Goal: Navigation & Orientation: Find specific page/section

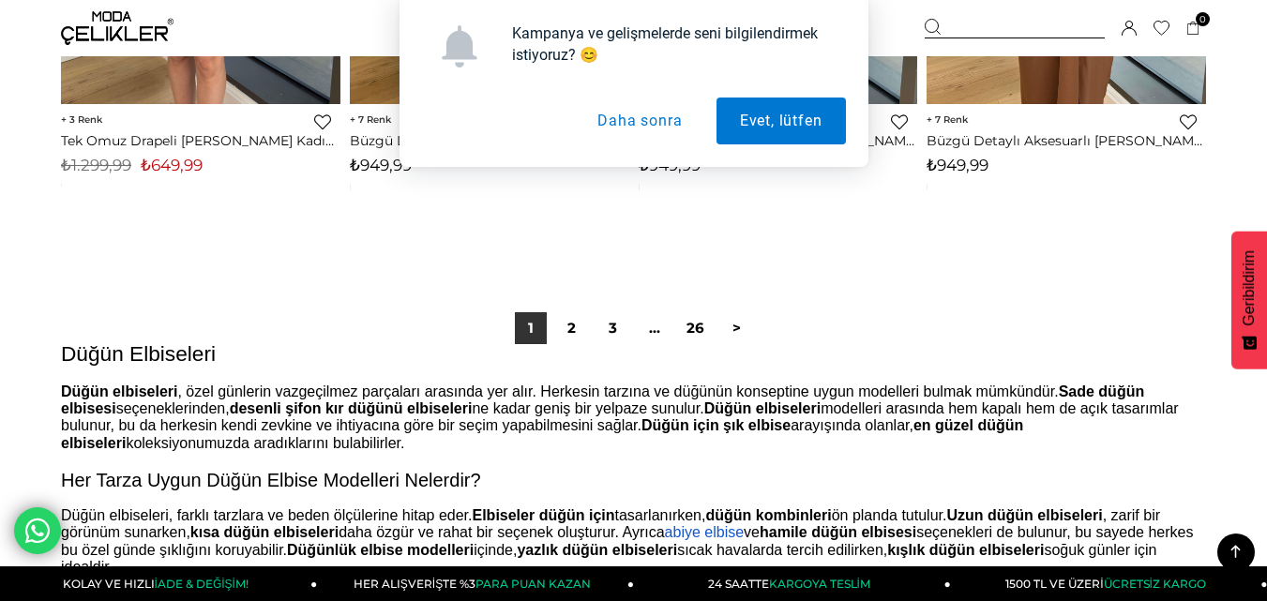
scroll to position [10655, 0]
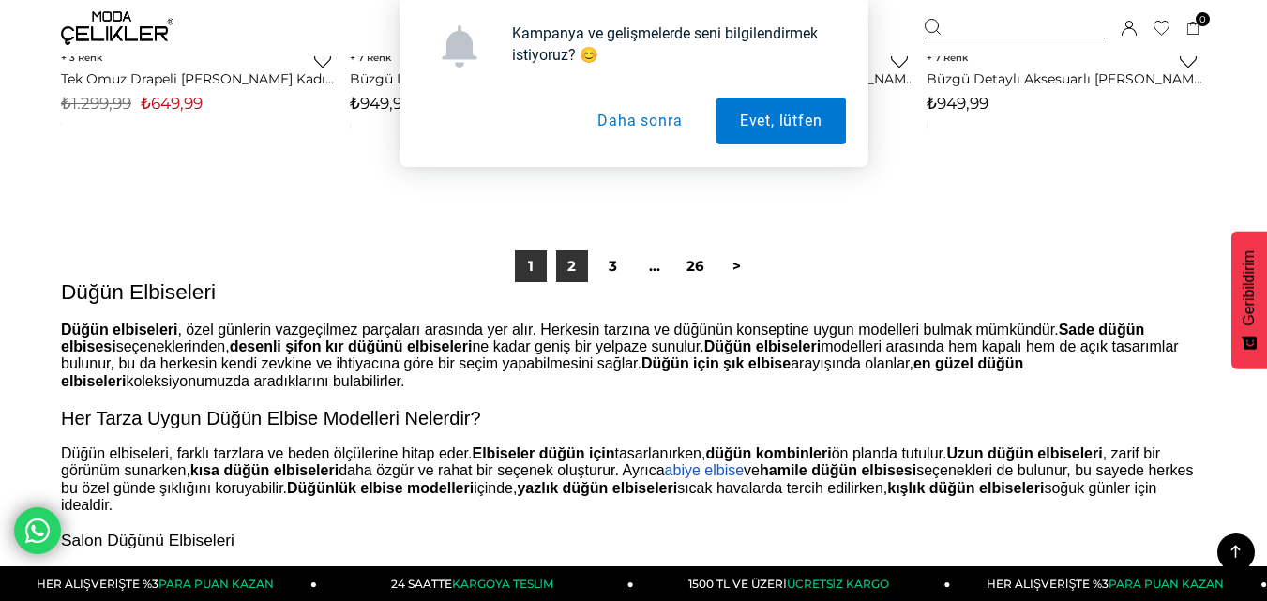
click at [575, 264] on link "2" at bounding box center [572, 266] width 32 height 32
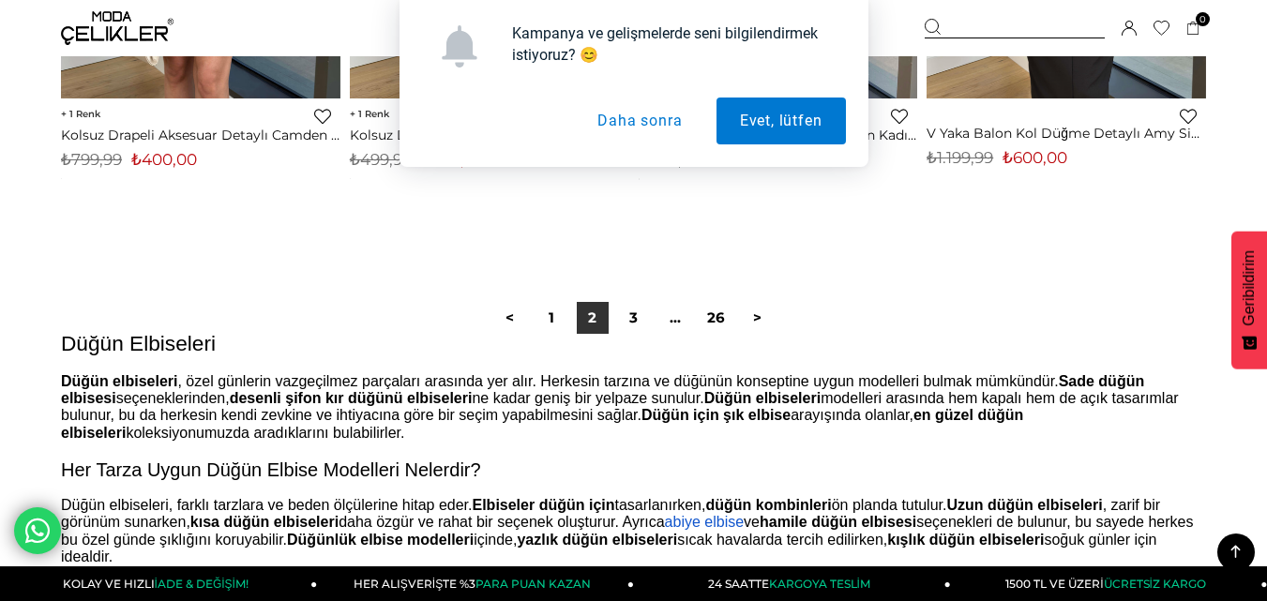
scroll to position [10617, 0]
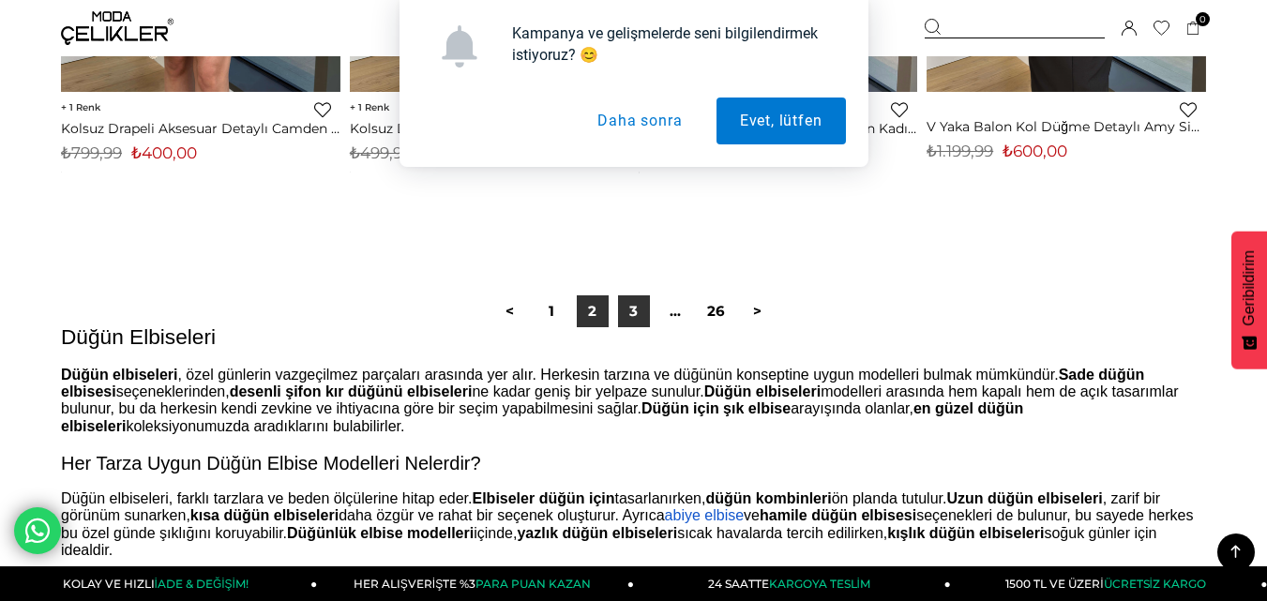
click at [636, 310] on link "3" at bounding box center [634, 311] width 32 height 32
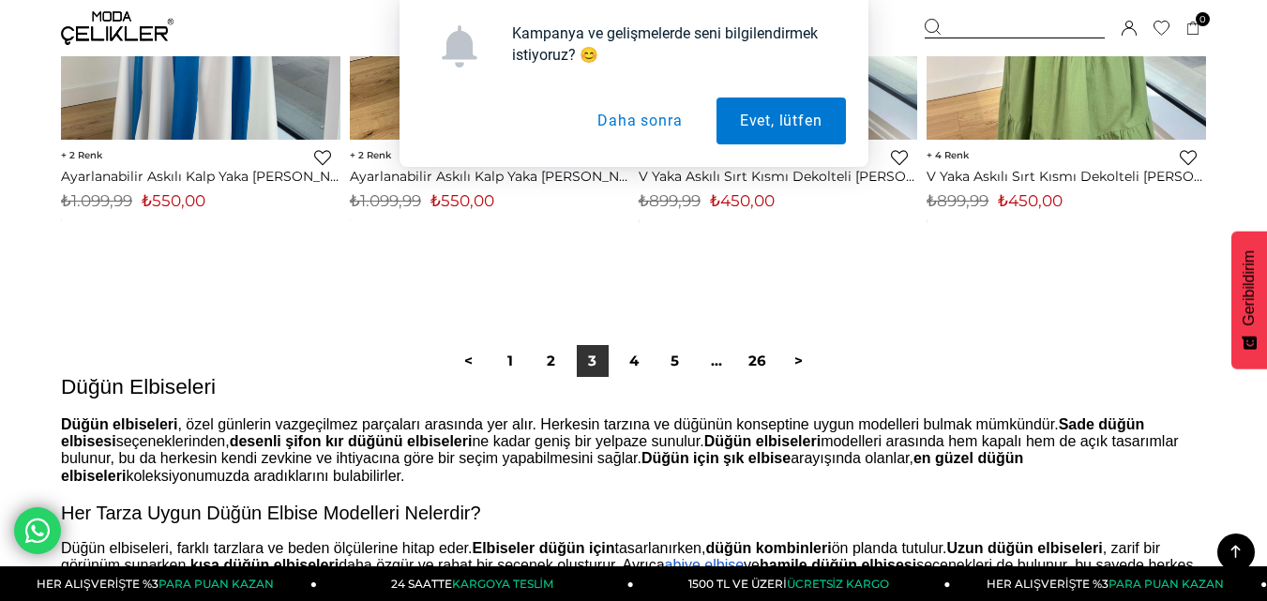
scroll to position [10580, 0]
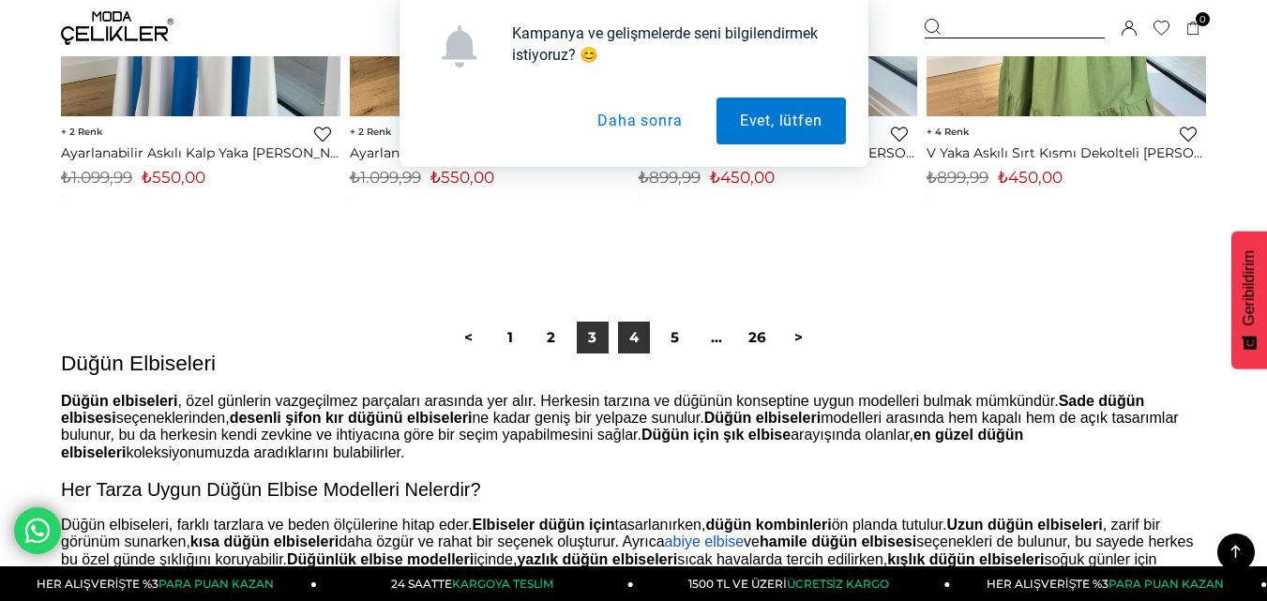
click at [636, 326] on link "4" at bounding box center [634, 338] width 32 height 32
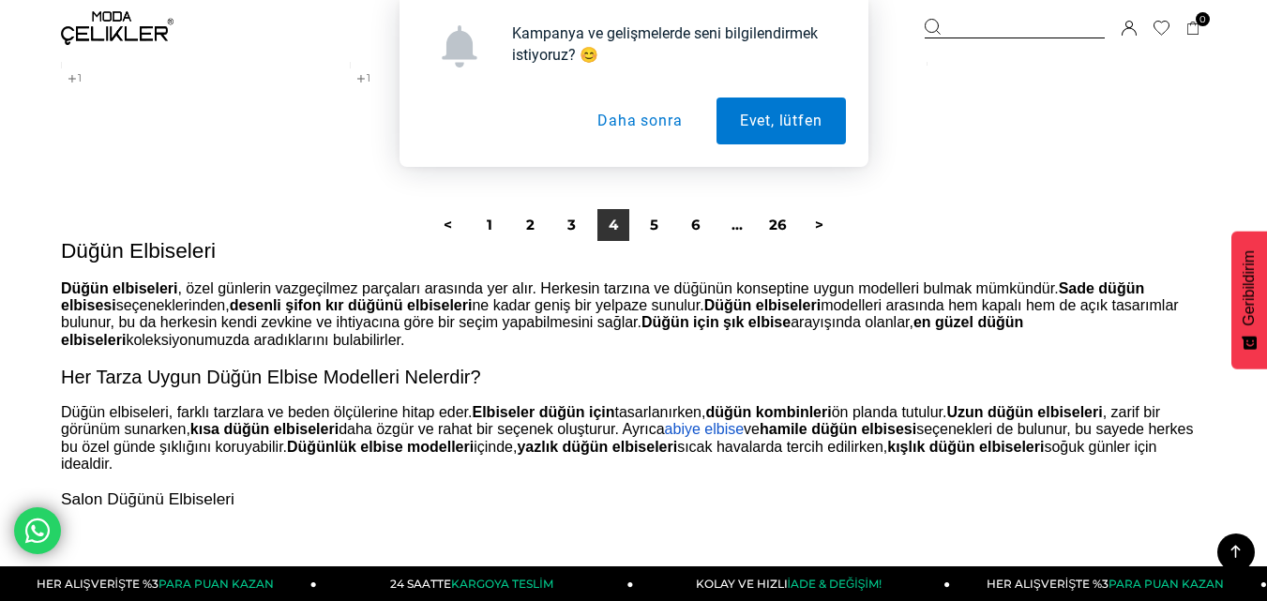
scroll to position [10880, 0]
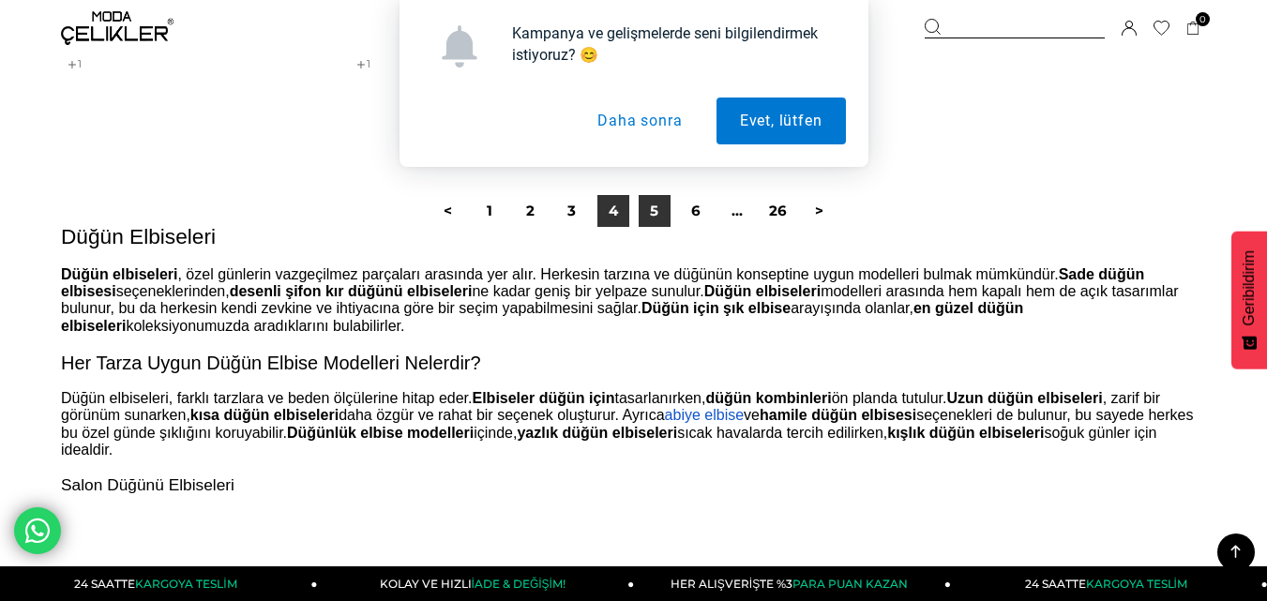
click at [654, 213] on link "5" at bounding box center [655, 211] width 32 height 32
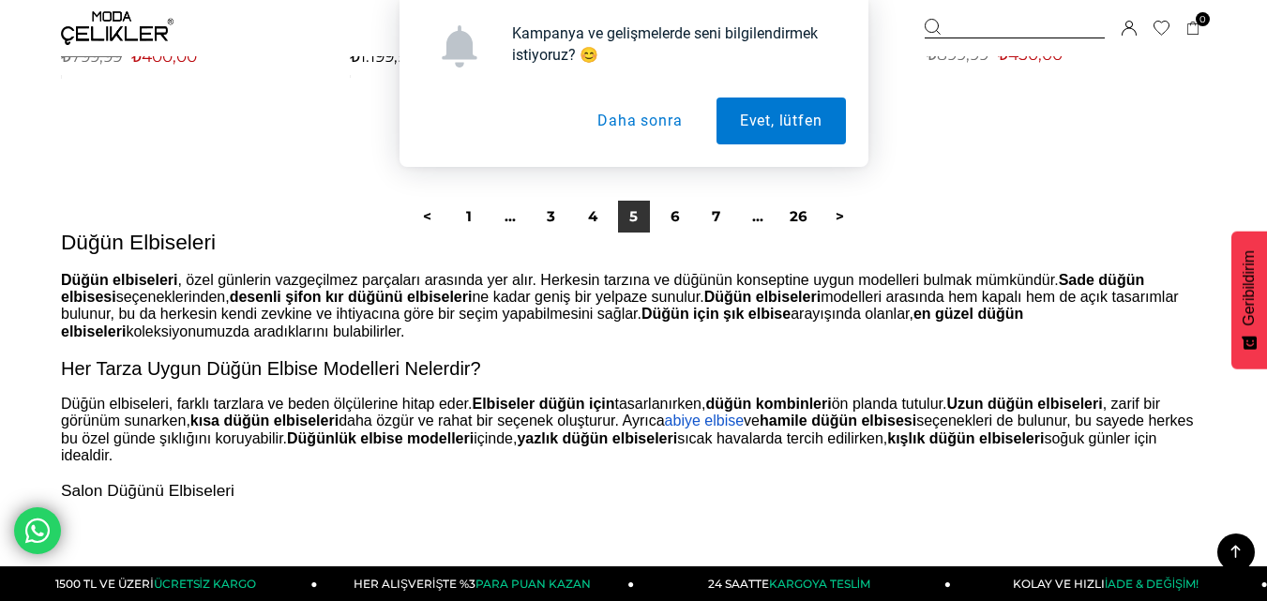
scroll to position [10767, 0]
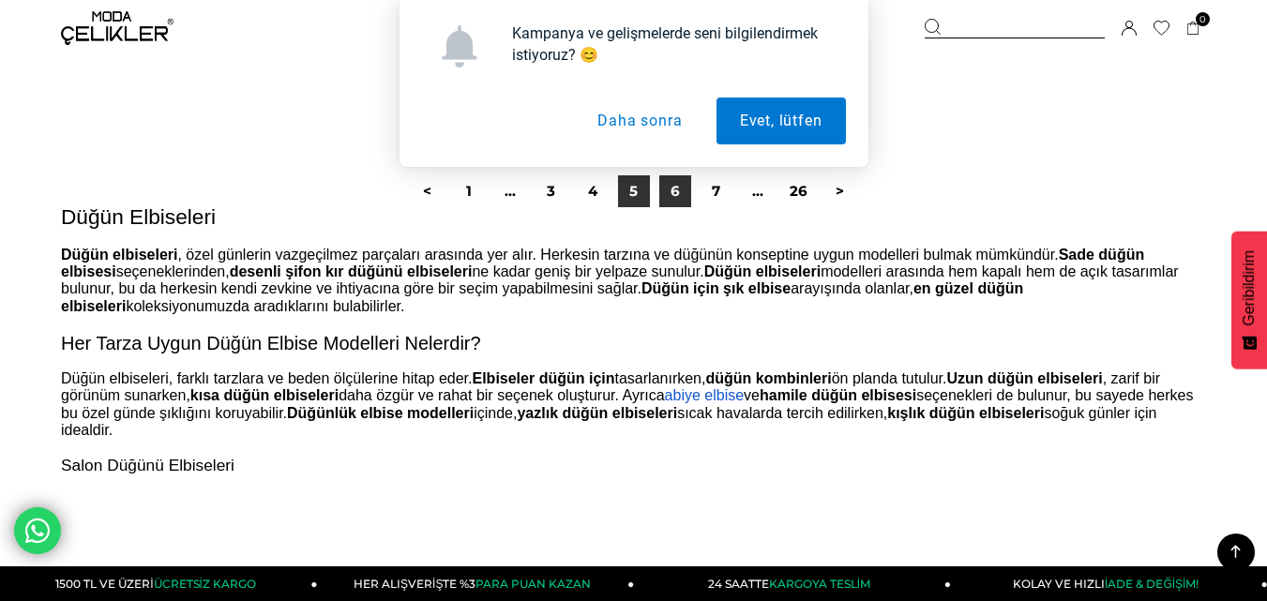
click at [675, 185] on link "6" at bounding box center [675, 191] width 32 height 32
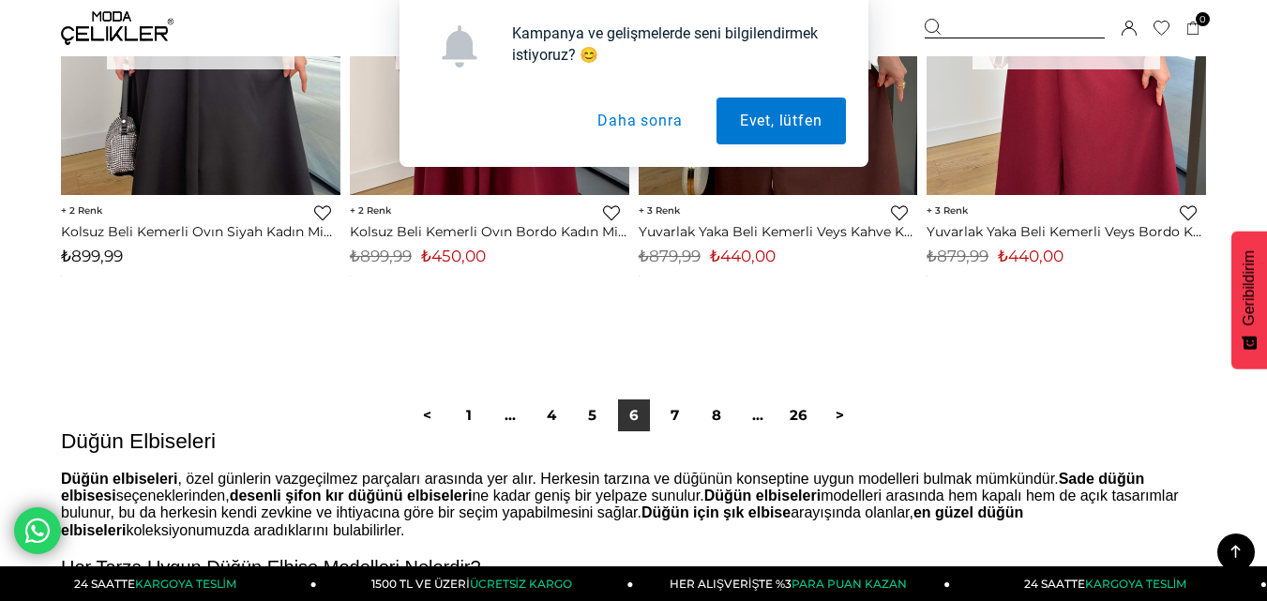
scroll to position [10505, 0]
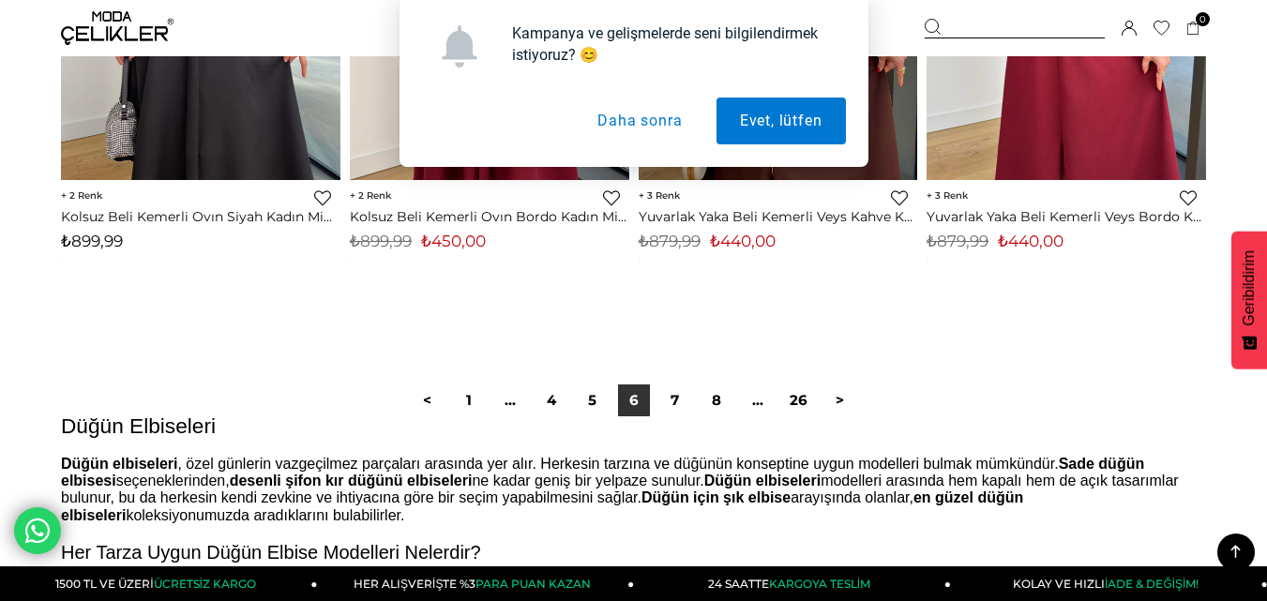
click at [658, 118] on button "Daha sonra" at bounding box center [639, 121] width 131 height 47
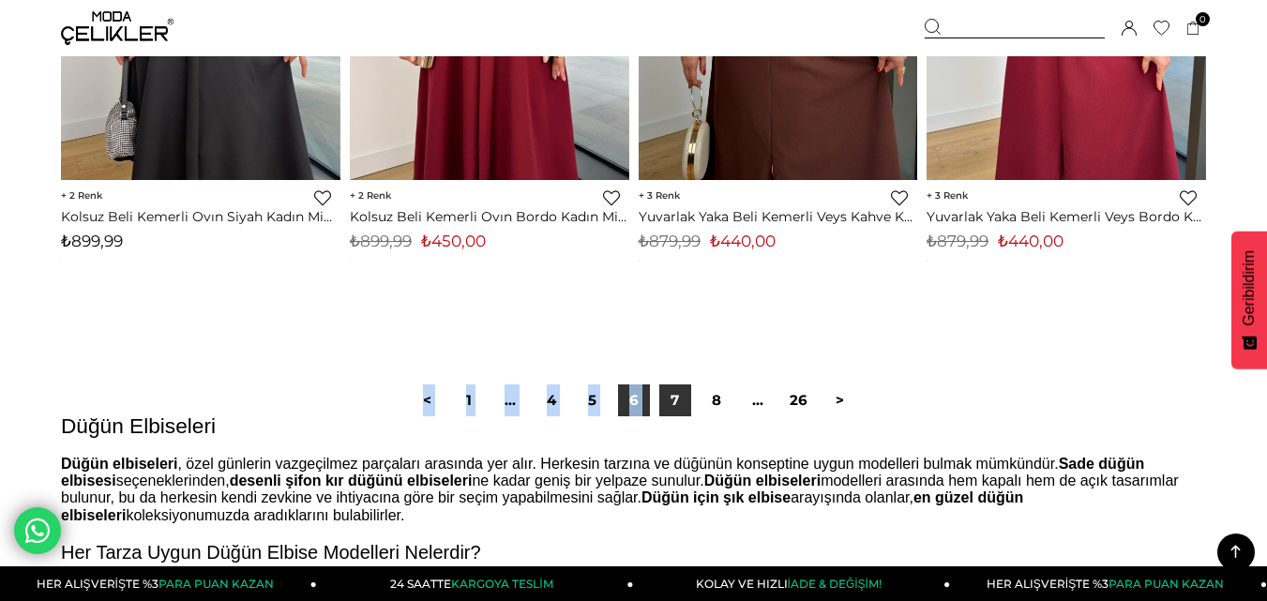
drag, startPoint x: 669, startPoint y: 383, endPoint x: 673, endPoint y: 396, distance: 13.9
click at [673, 396] on div "< 1 ... 4 5 6 7 8 ... 26 >" at bounding box center [633, 401] width 1145 height 126
click at [673, 396] on link "7" at bounding box center [675, 401] width 32 height 32
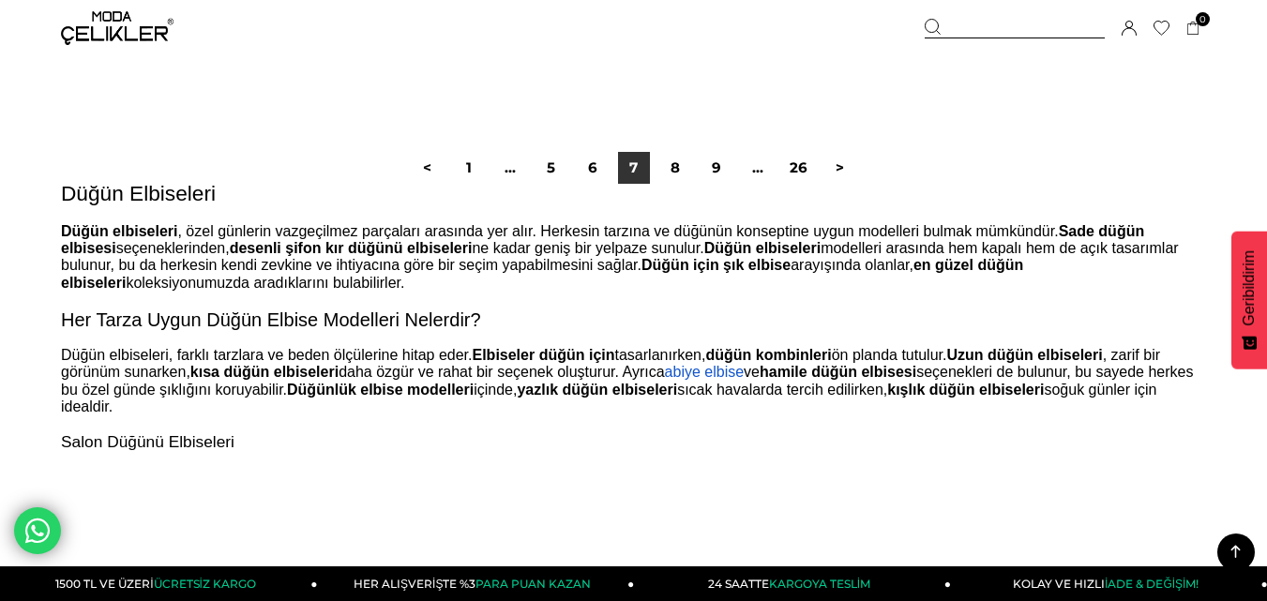
scroll to position [10730, 0]
